Goal: Find contact information: Find contact information

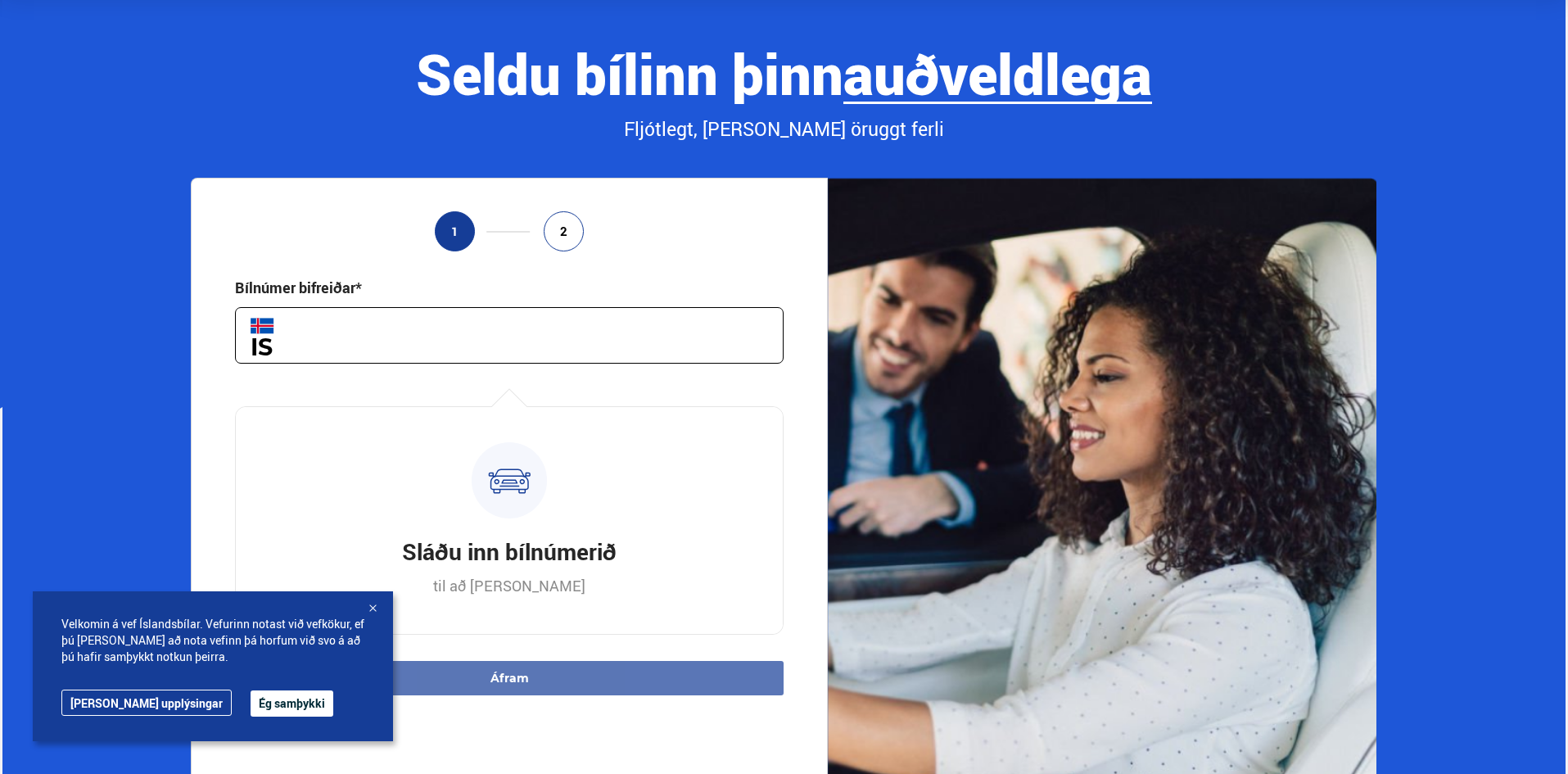
scroll to position [246, 0]
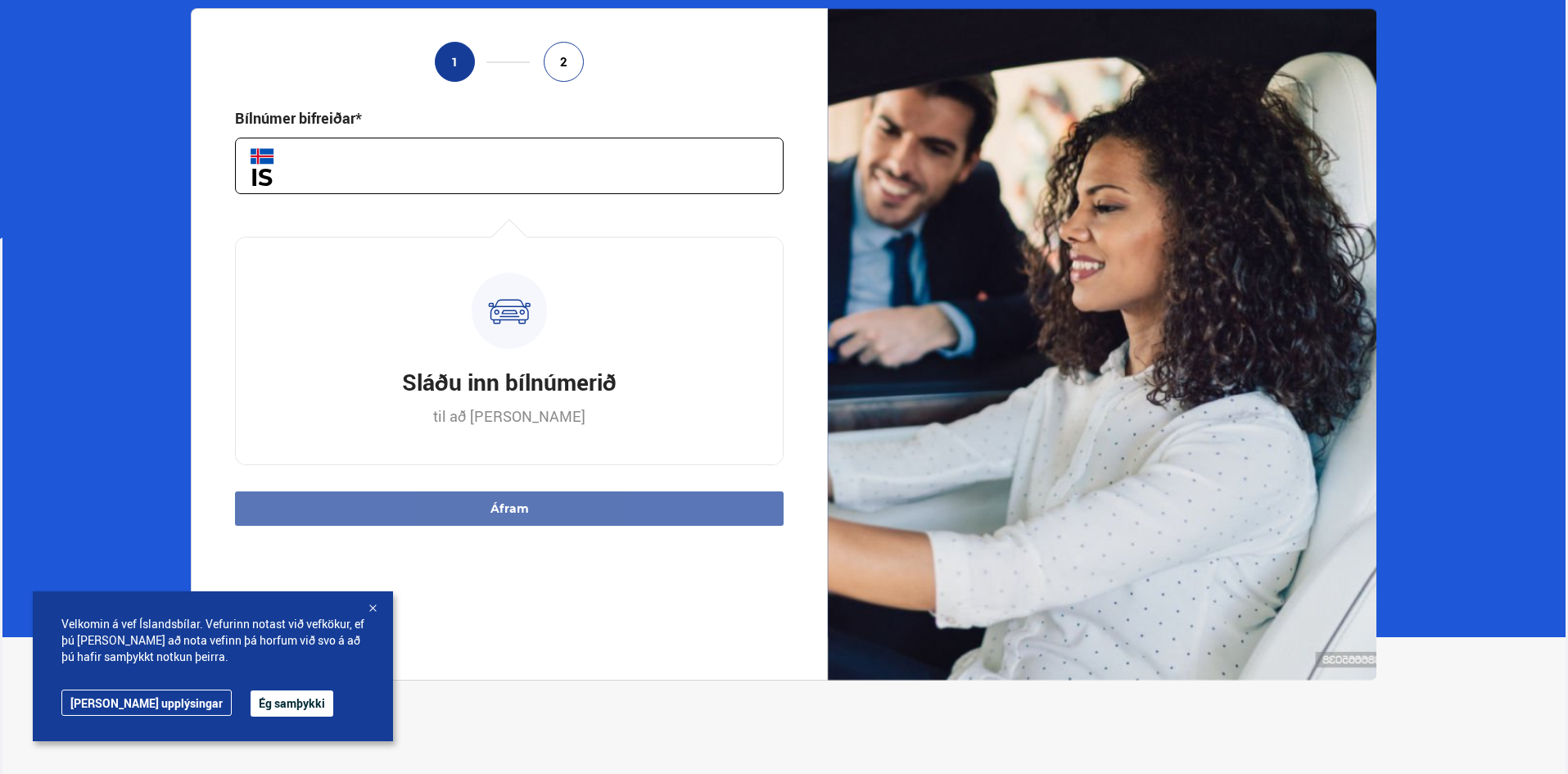
click at [250, 701] on button "Ég samþykki" at bounding box center [292, 703] width 83 height 26
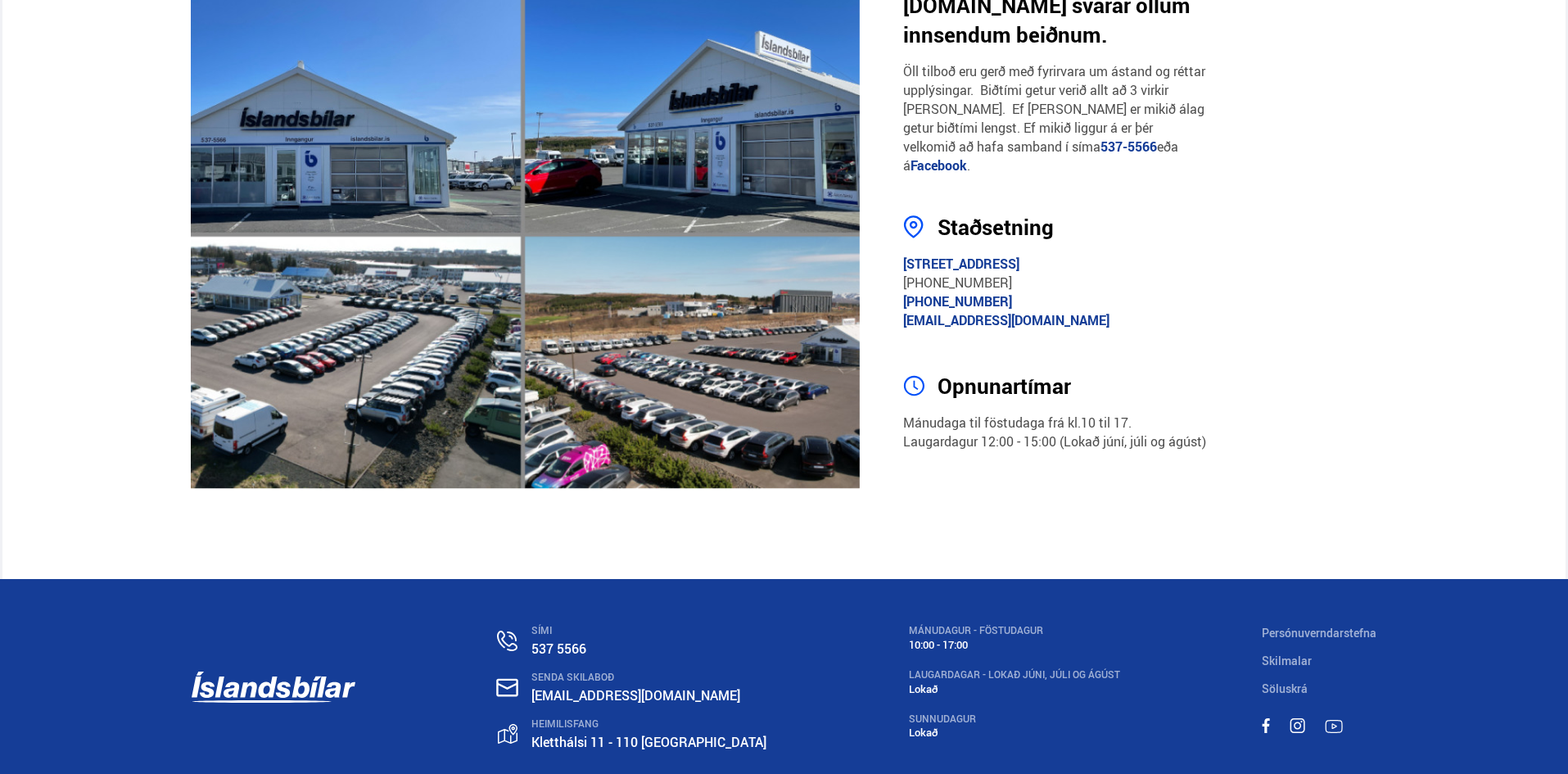
scroll to position [3113, 0]
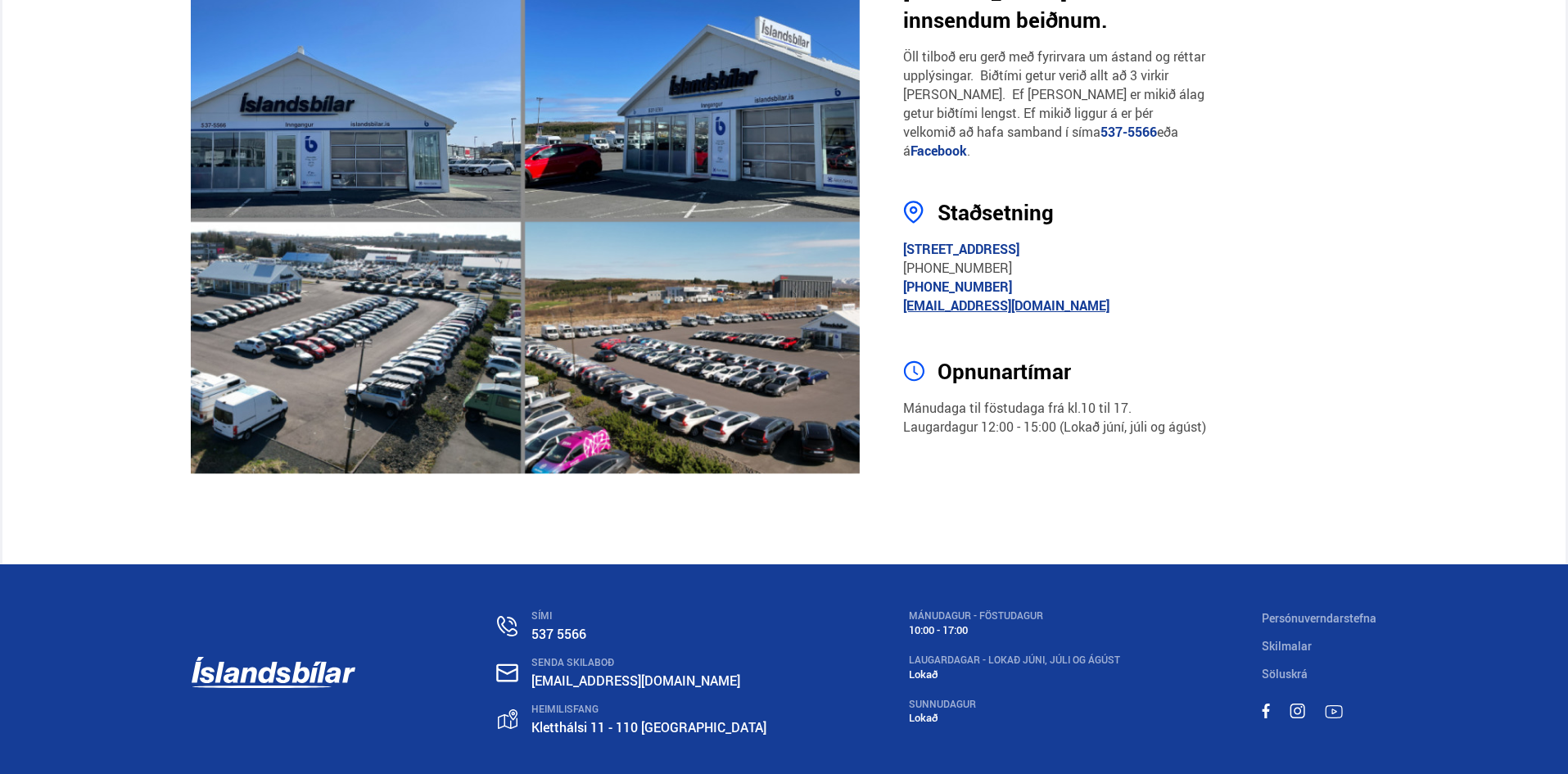
click at [1005, 296] on link "[EMAIL_ADDRESS][DOMAIN_NAME]" at bounding box center [1007, 305] width 206 height 18
click at [942, 296] on link "[EMAIL_ADDRESS][DOMAIN_NAME]" at bounding box center [1007, 305] width 206 height 18
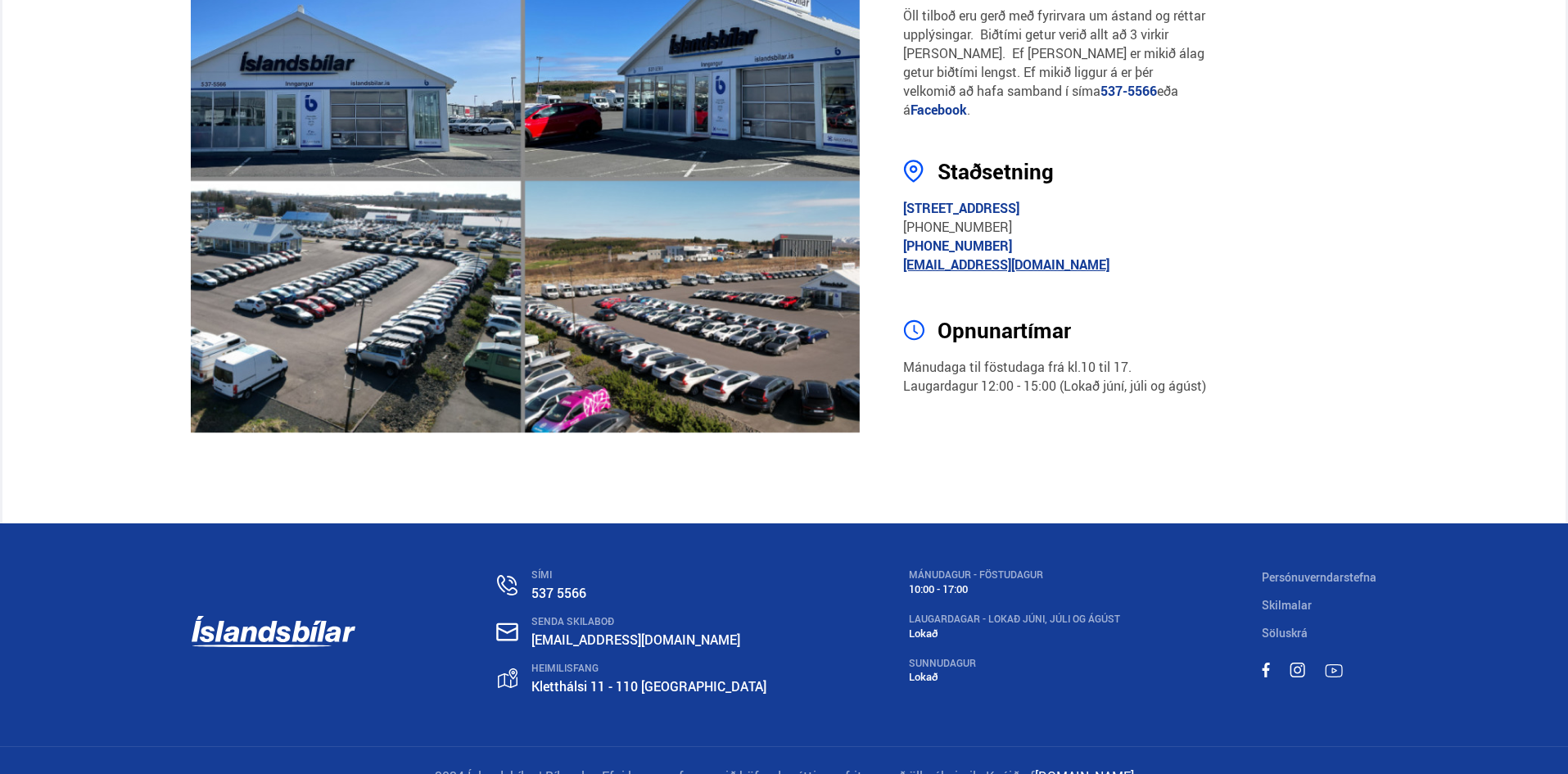
scroll to position [3161, 0]
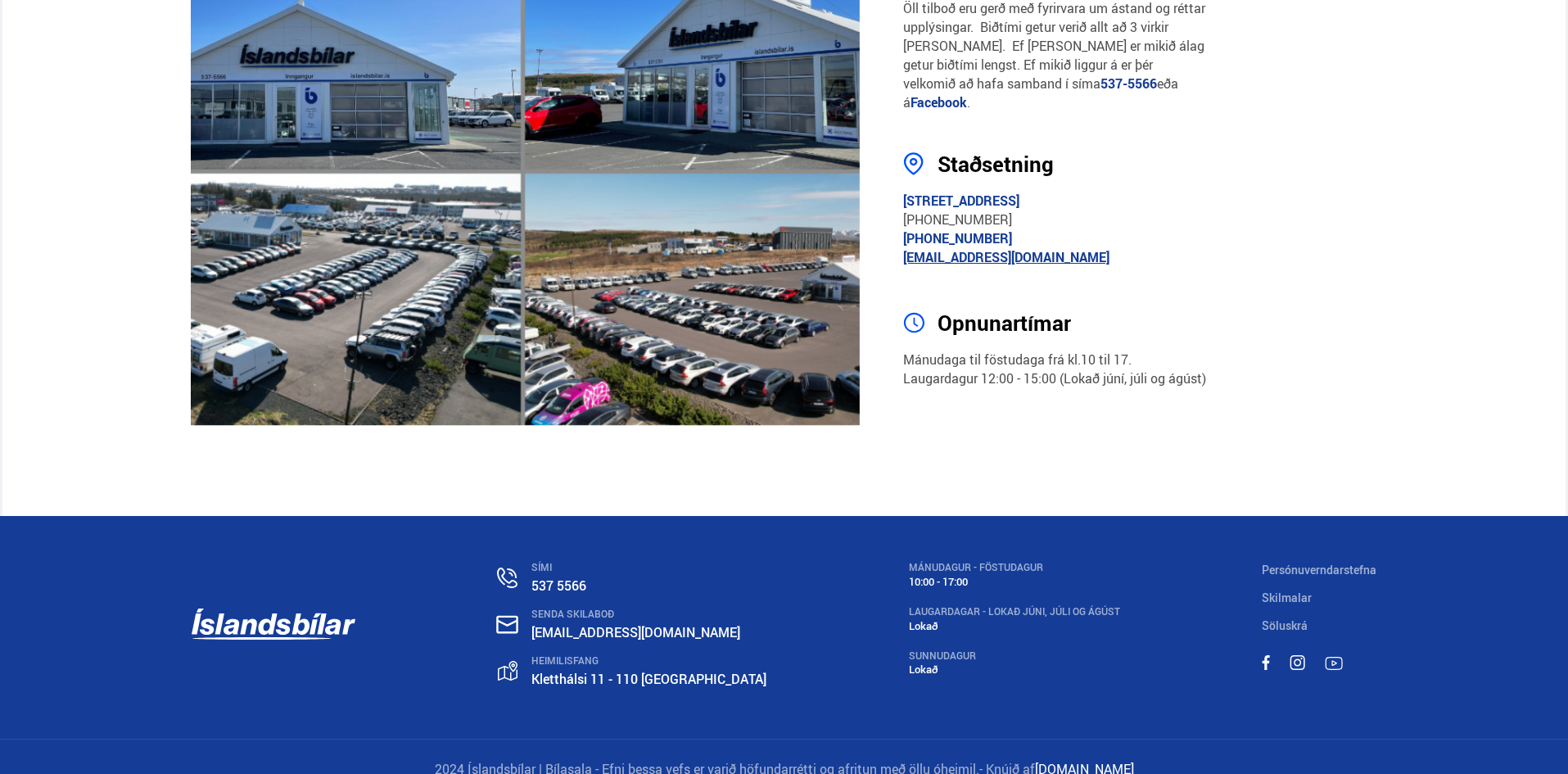
drag, startPoint x: 995, startPoint y: 214, endPoint x: 943, endPoint y: 216, distance: 52.0
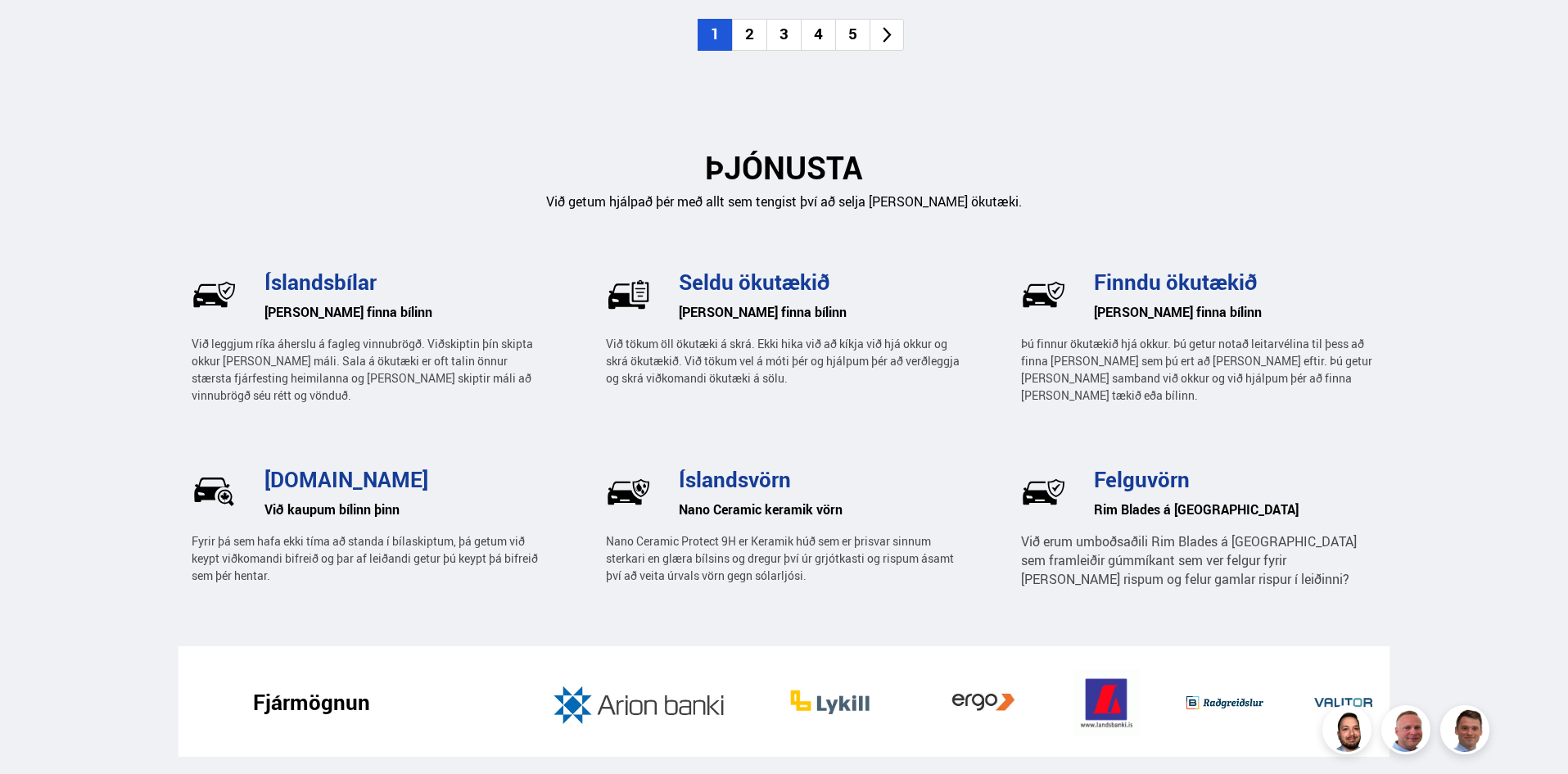
scroll to position [2517, 0]
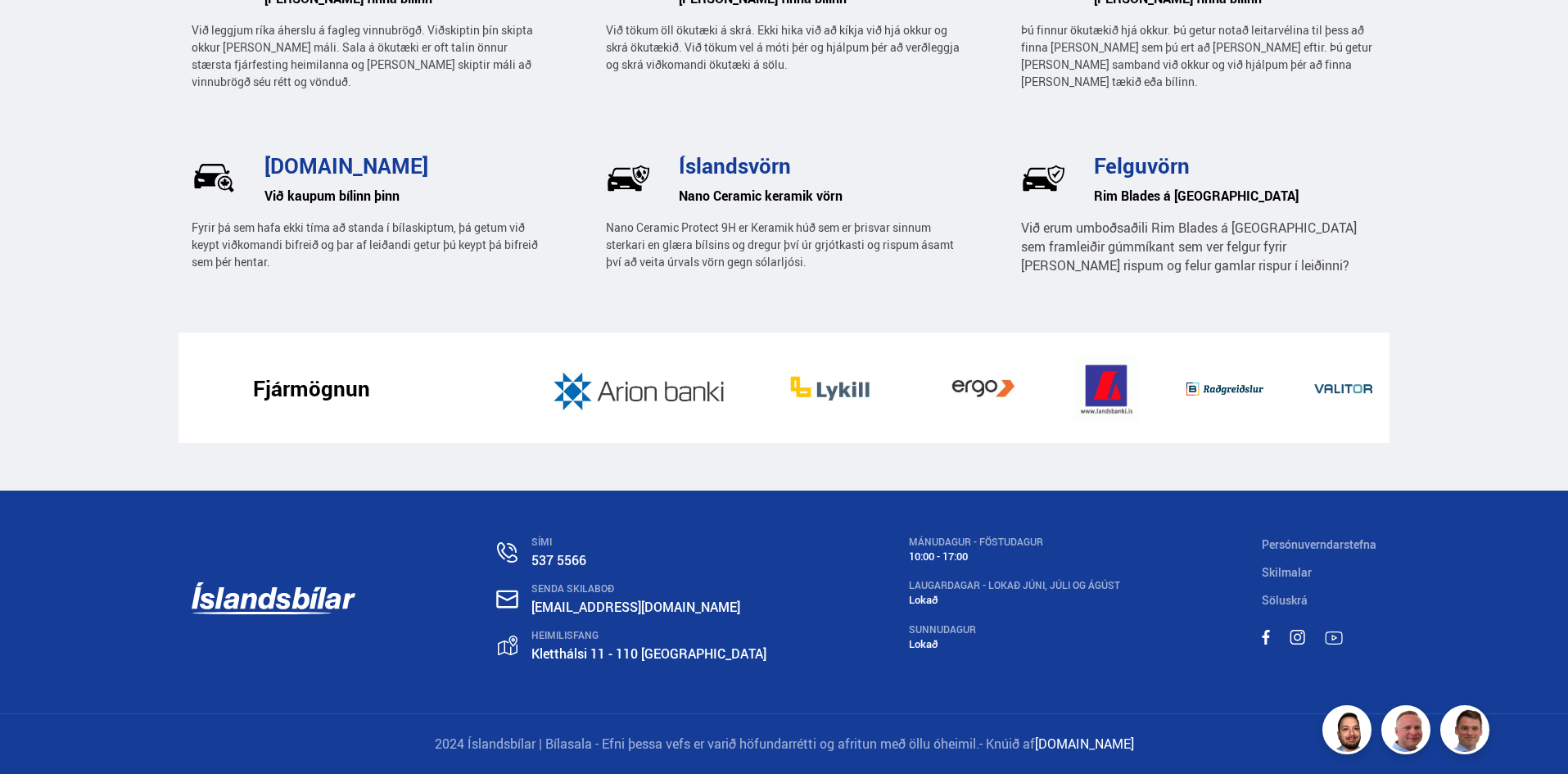
drag, startPoint x: 158, startPoint y: 428, endPoint x: 161, endPoint y: 625, distance: 197.0
drag, startPoint x: 552, startPoint y: 606, endPoint x: 741, endPoint y: 603, distance: 189.0
click at [741, 603] on div "SÍMI 537 5566 SENDA SKILABOÐ islandsbilar@islandsbilar.is HEIMILISFANG Kletthál…" at bounding box center [784, 602] width 1212 height 223
copy link "[EMAIL_ADDRESS][DOMAIN_NAME]"
